Goal: Task Accomplishment & Management: Manage account settings

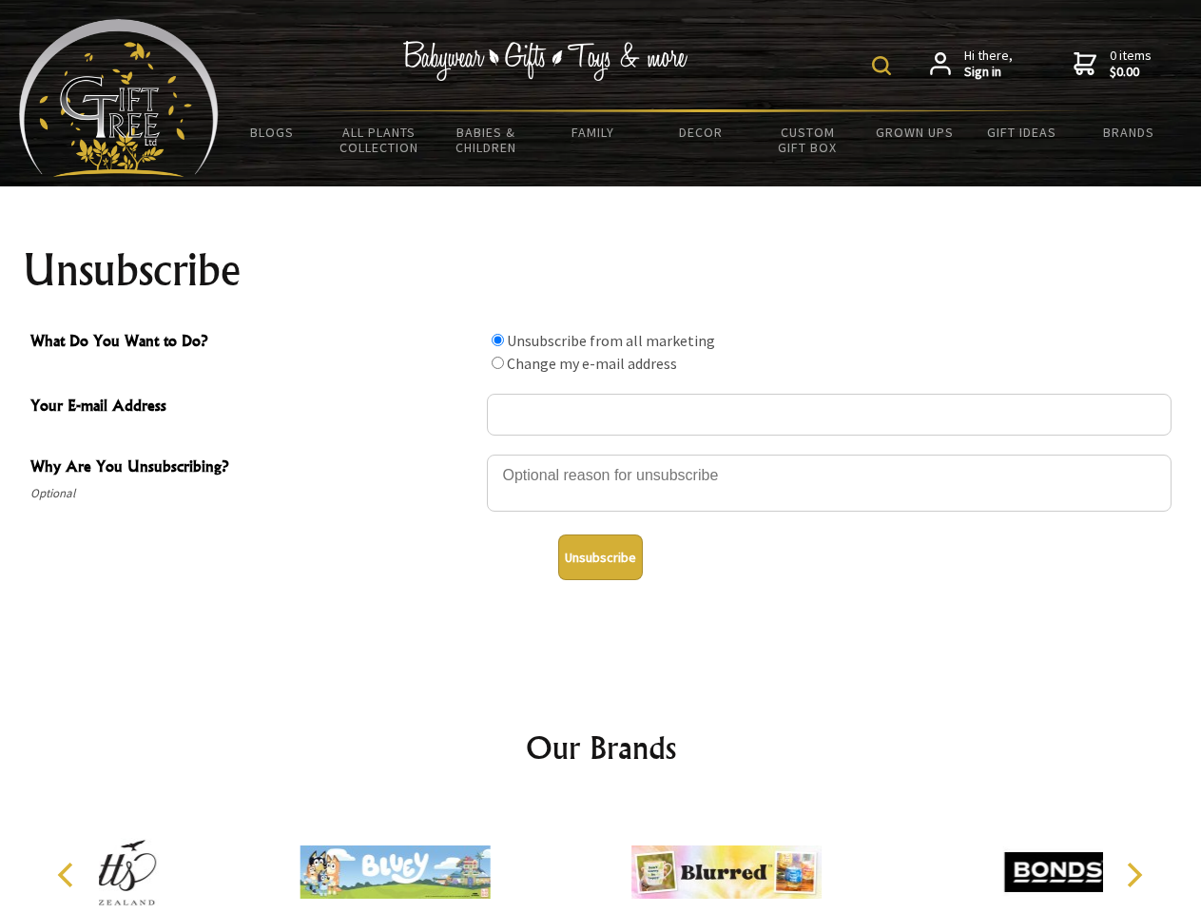
click at [884, 66] on img at bounding box center [881, 65] width 19 height 19
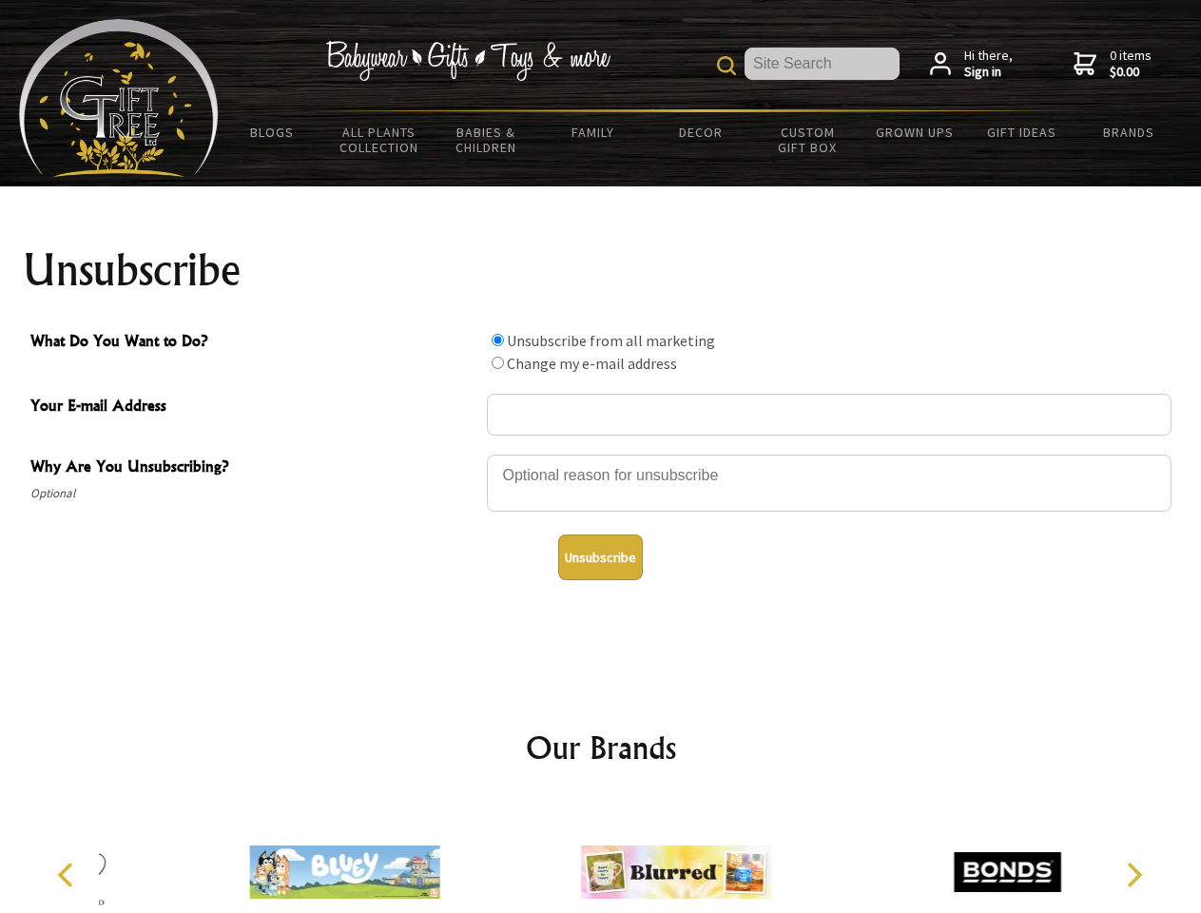
click at [601, 454] on div at bounding box center [829, 486] width 685 height 67
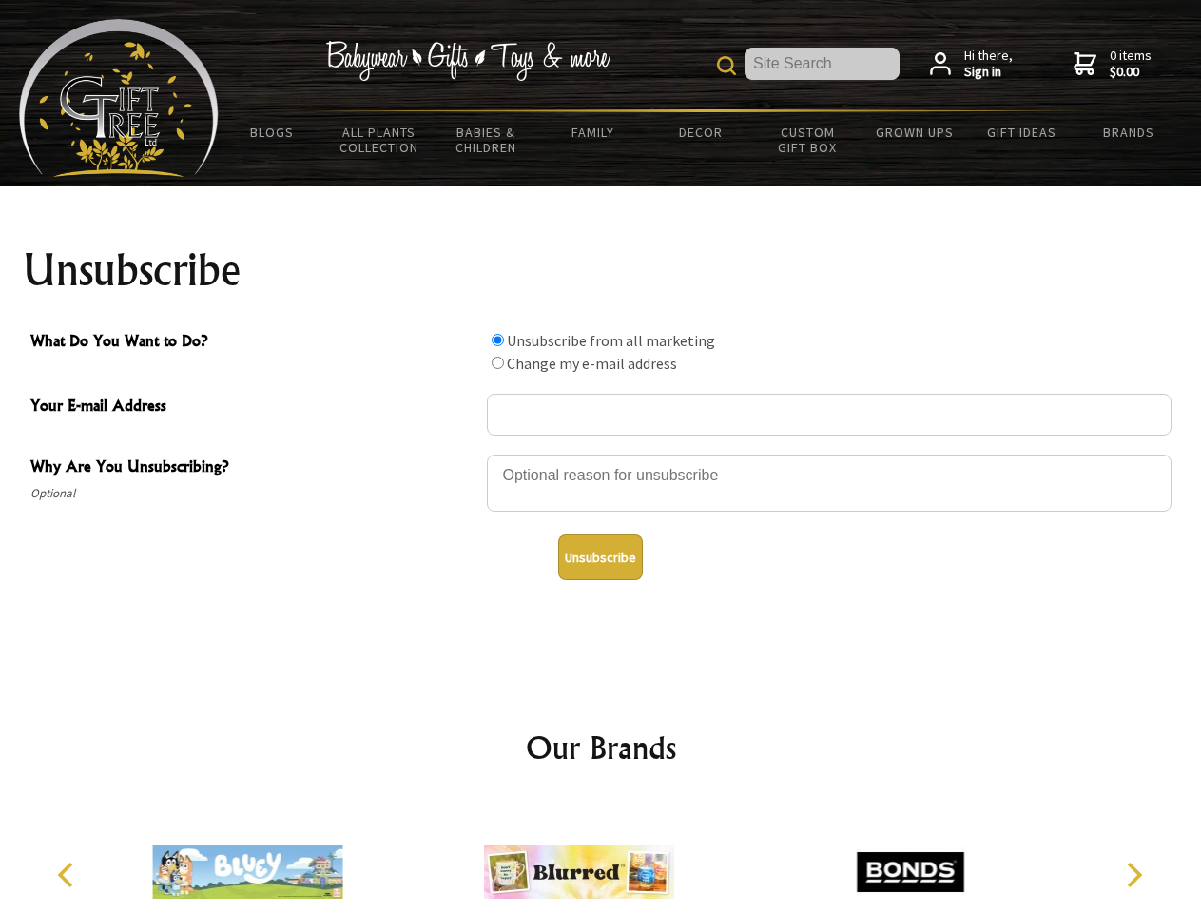
click at [497, 339] on input "What Do You Want to Do?" at bounding box center [498, 340] width 12 height 12
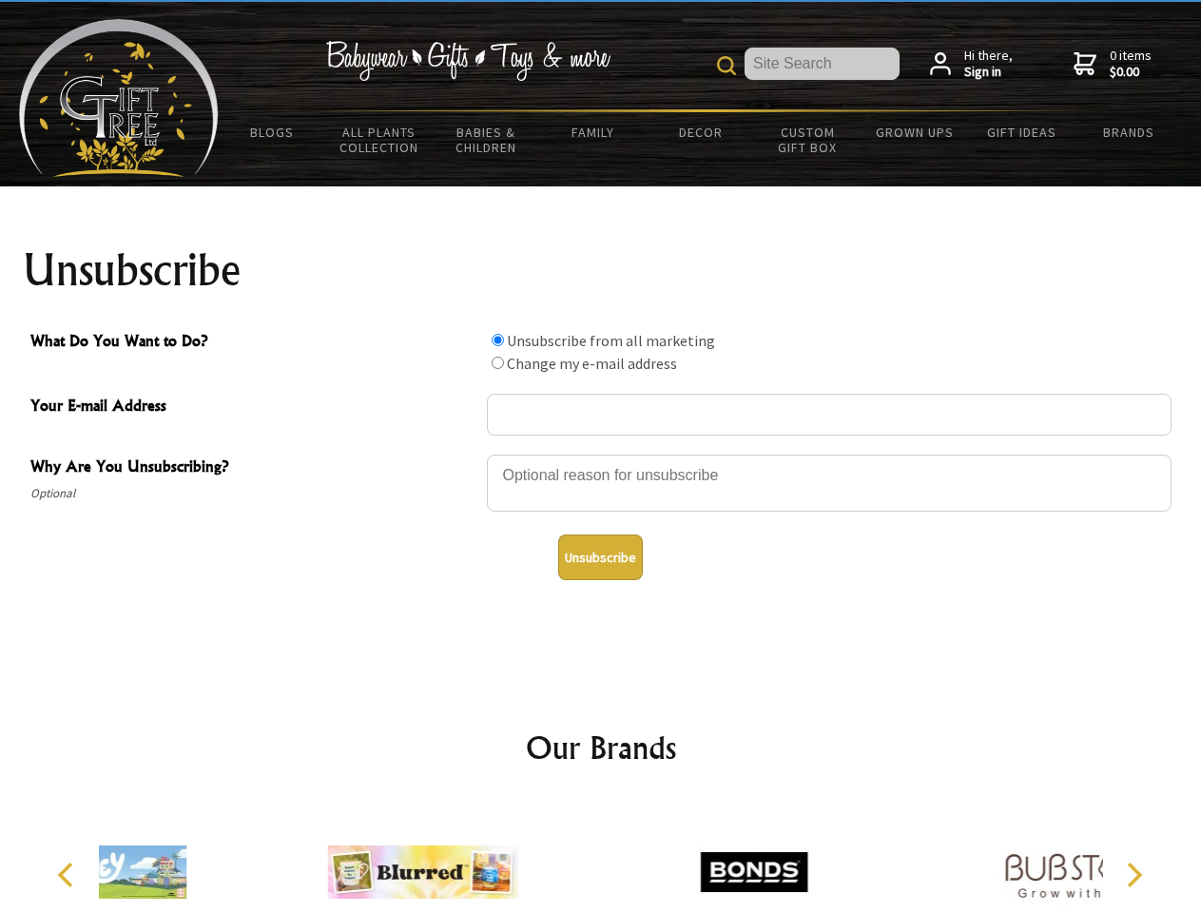
click at [497, 362] on input "What Do You Want to Do?" at bounding box center [498, 363] width 12 height 12
radio input "true"
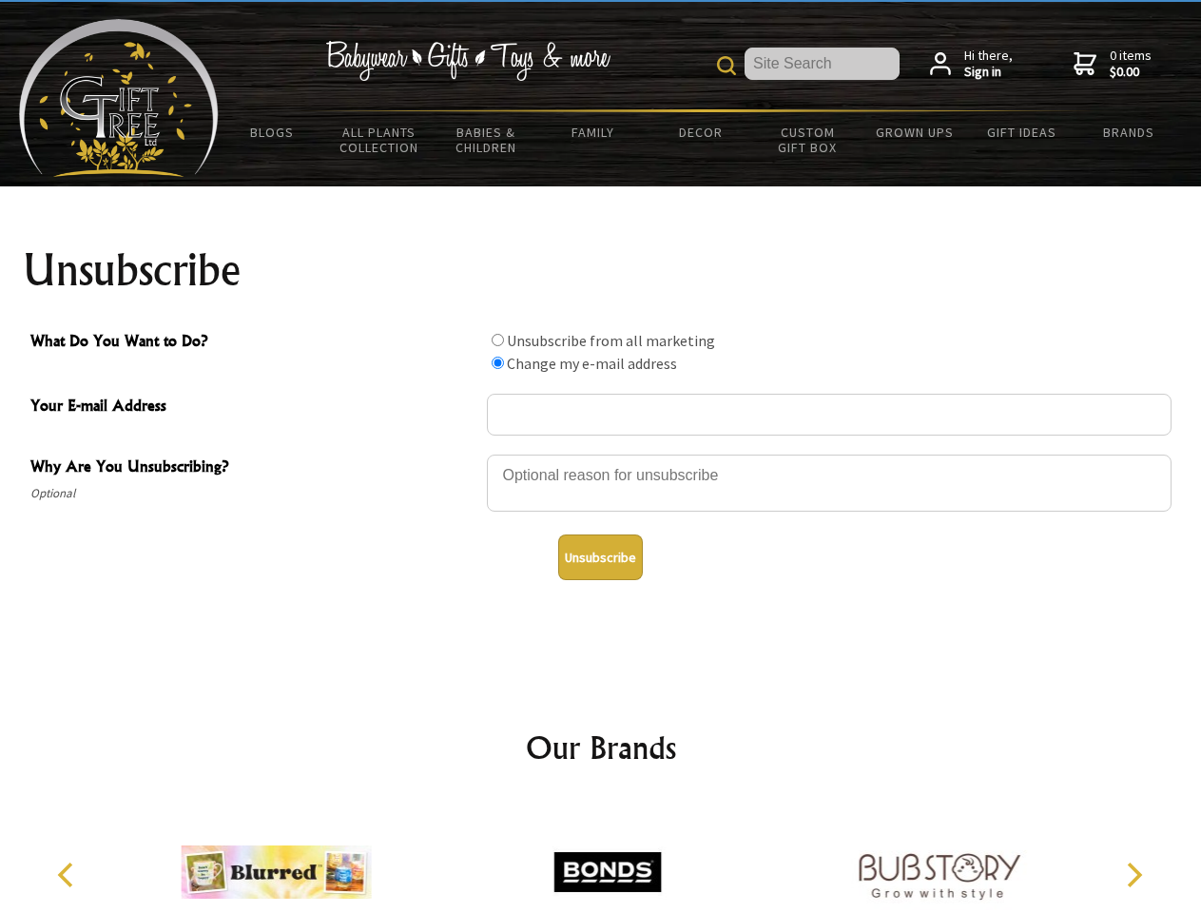
click at [600, 557] on button "Unsubscribe" at bounding box center [600, 557] width 85 height 46
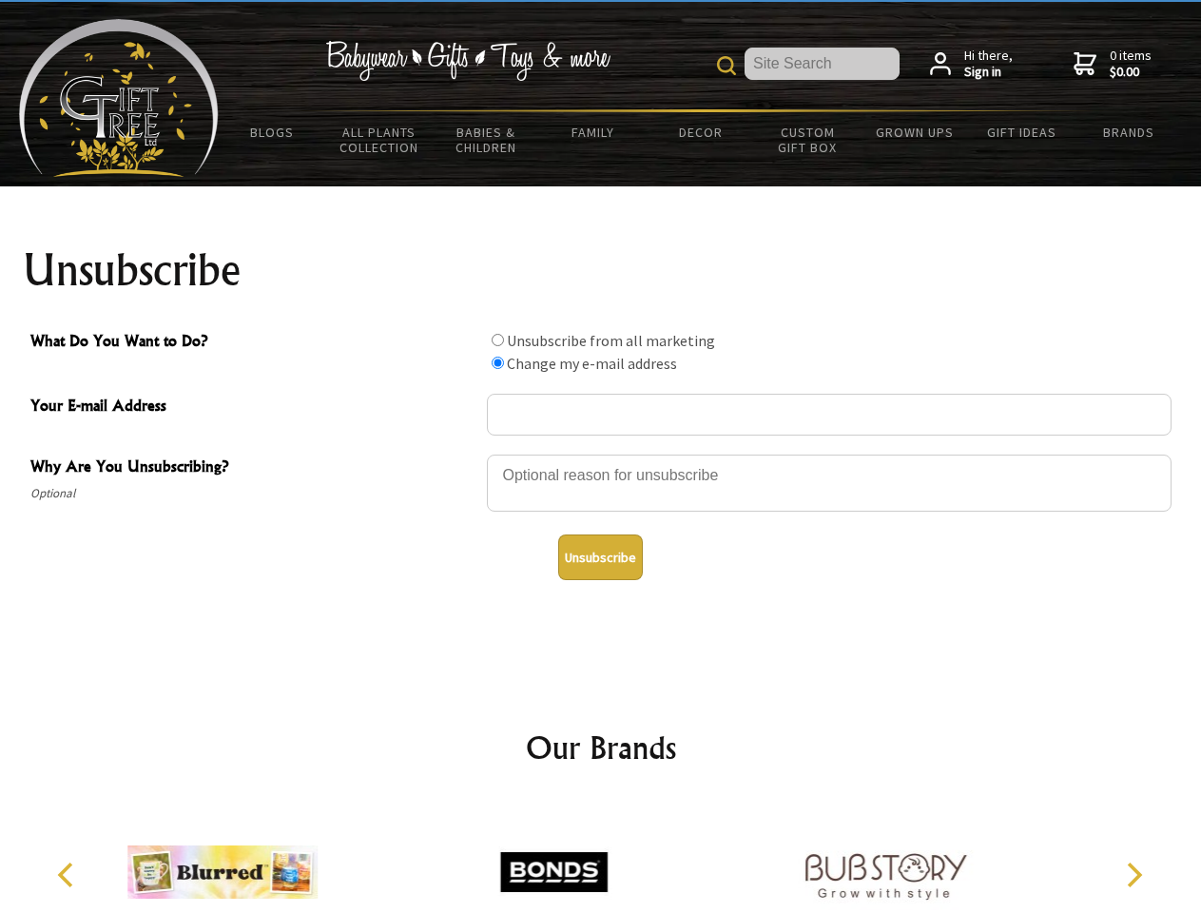
click at [601, 857] on img at bounding box center [553, 872] width 190 height 143
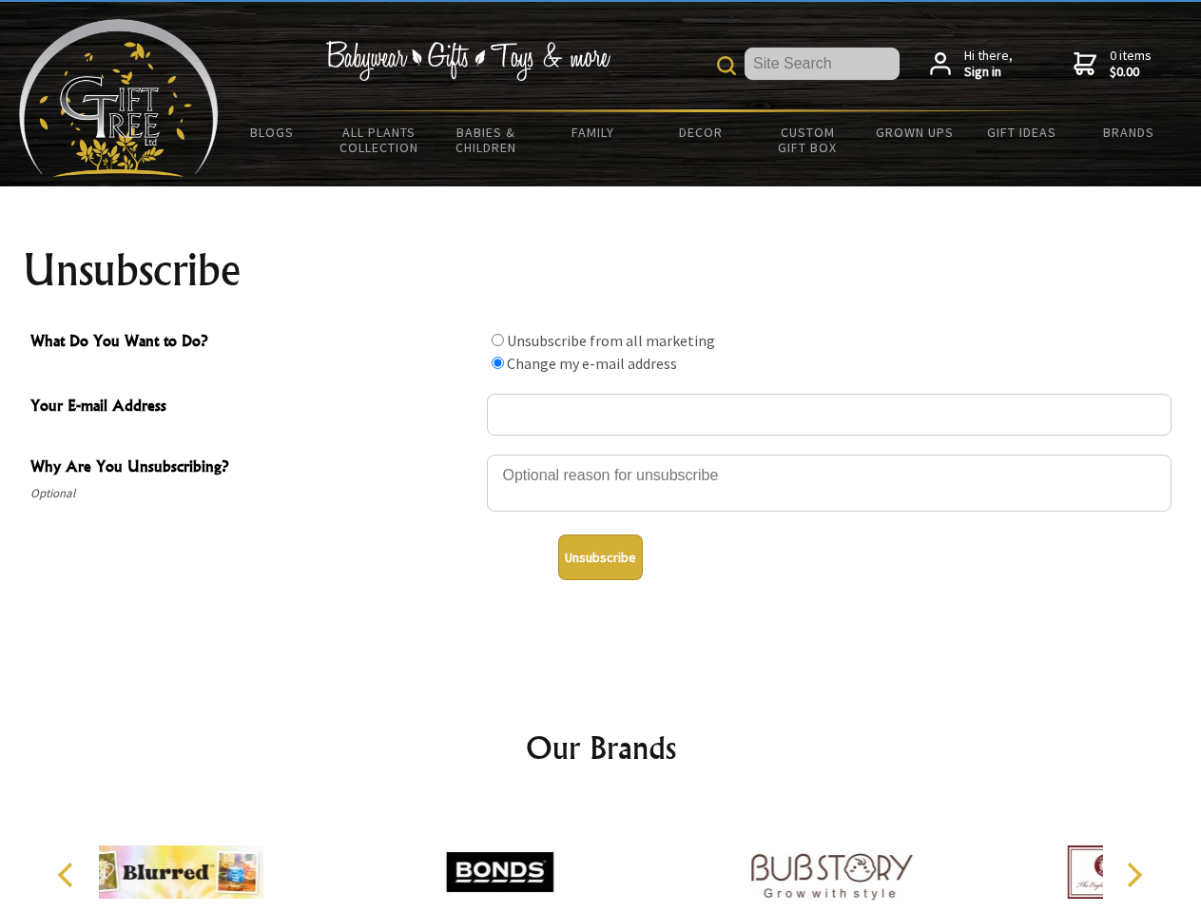
click at [68, 875] on icon "Previous" at bounding box center [67, 874] width 25 height 25
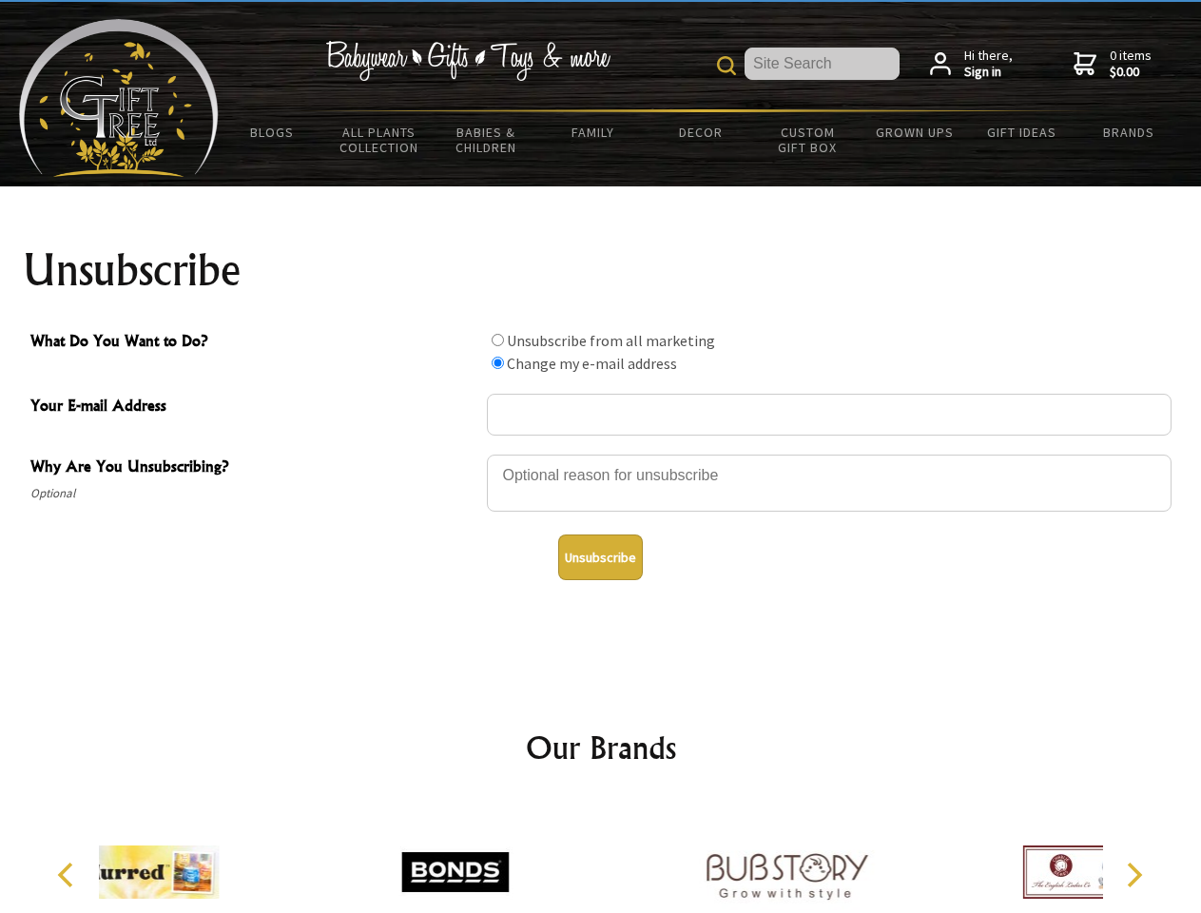
click at [1133, 875] on icon "Next" at bounding box center [1132, 874] width 25 height 25
